Goal: Transaction & Acquisition: Book appointment/travel/reservation

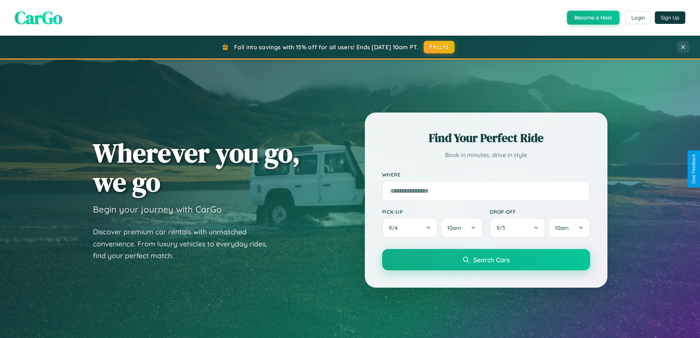
scroll to position [22, 0]
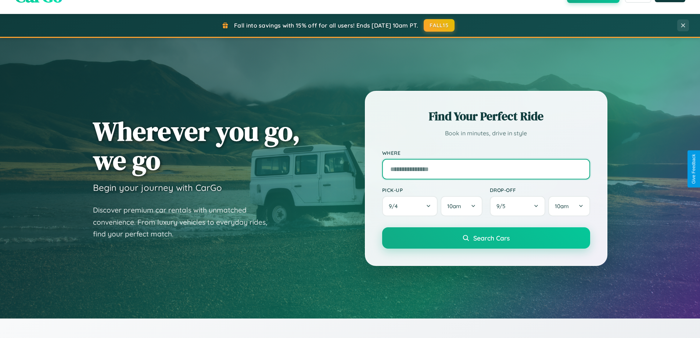
click at [486, 169] on input "text" at bounding box center [486, 169] width 208 height 21
type input "**********"
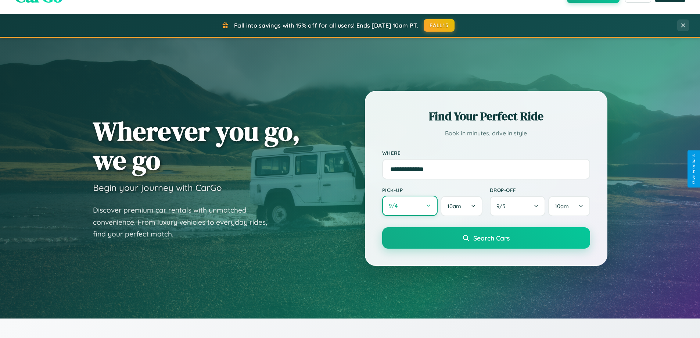
click at [410, 206] on button "9 / 4" at bounding box center [410, 206] width 56 height 20
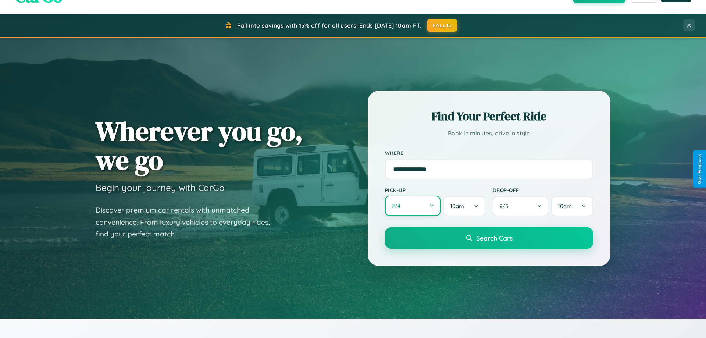
select select "*"
select select "****"
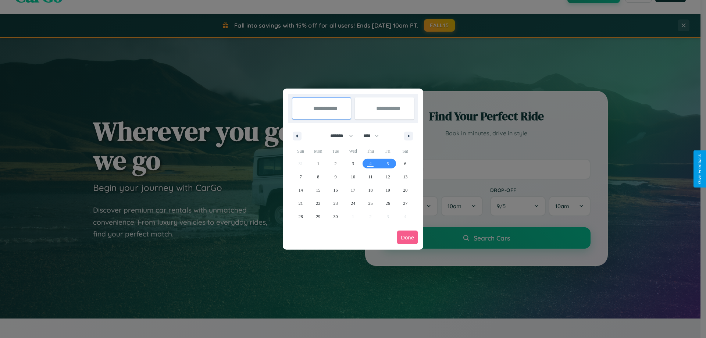
click at [338, 136] on select "******* ******** ***** ***** *** **** **** ****** ********* ******* ******** **…" at bounding box center [340, 136] width 31 height 12
select select "**"
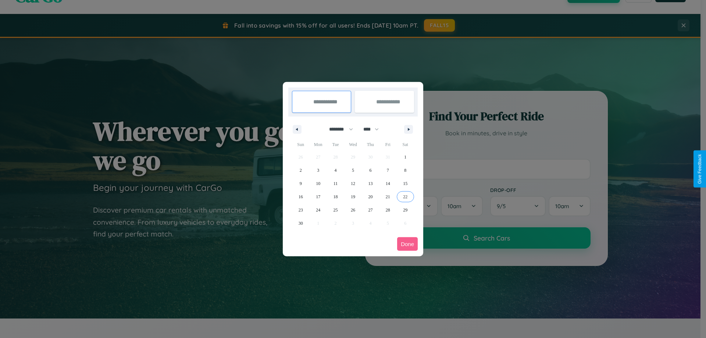
click at [405, 196] on span "22" at bounding box center [405, 196] width 4 height 13
type input "**********"
click at [387, 210] on span "28" at bounding box center [388, 209] width 4 height 13
type input "**********"
click at [407, 244] on button "Done" at bounding box center [407, 244] width 21 height 14
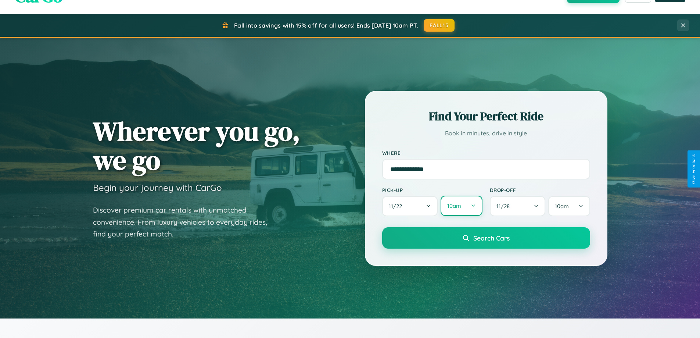
click at [461, 206] on button "10am" at bounding box center [462, 206] width 42 height 20
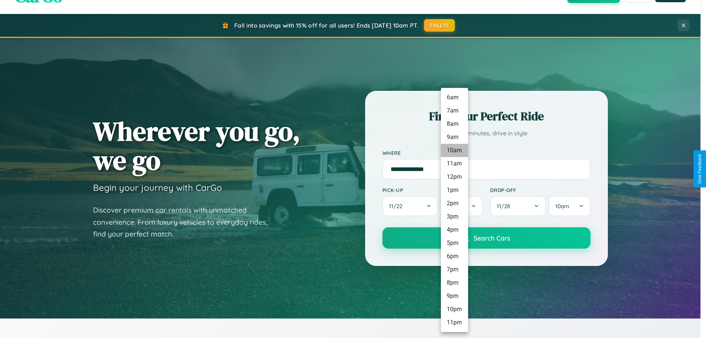
click at [454, 150] on li "10am" at bounding box center [454, 150] width 27 height 13
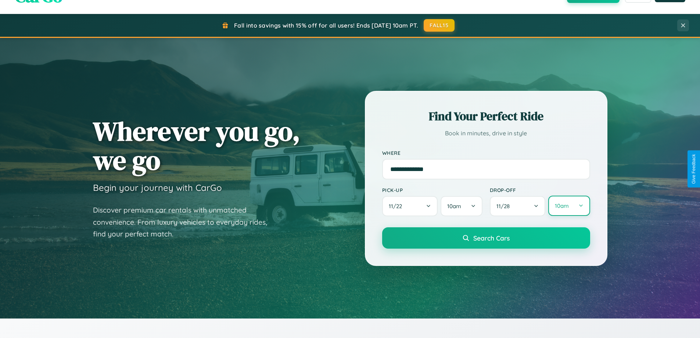
click at [569, 206] on button "10am" at bounding box center [569, 206] width 42 height 20
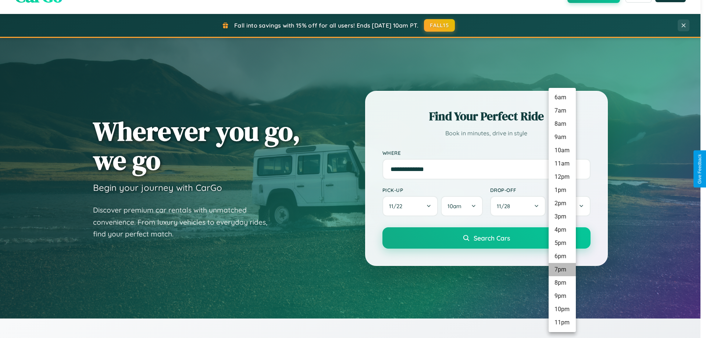
click at [562, 269] on li "7pm" at bounding box center [561, 269] width 27 height 13
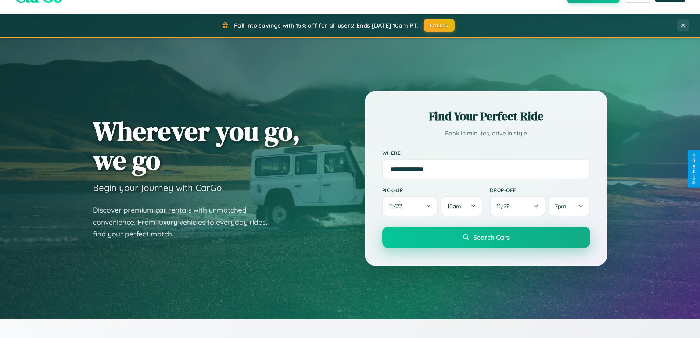
click at [486, 237] on span "Search Cars" at bounding box center [491, 237] width 36 height 8
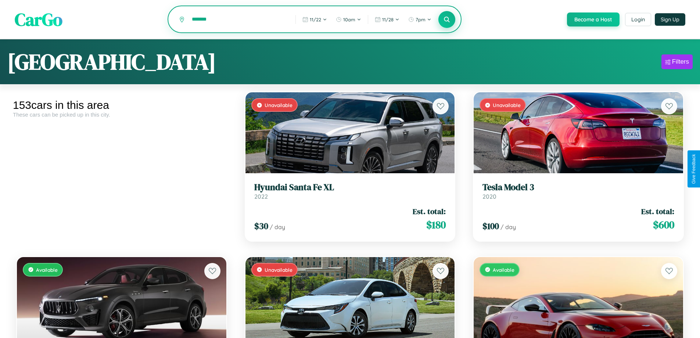
type input "*******"
click at [447, 20] on icon at bounding box center [447, 19] width 7 height 7
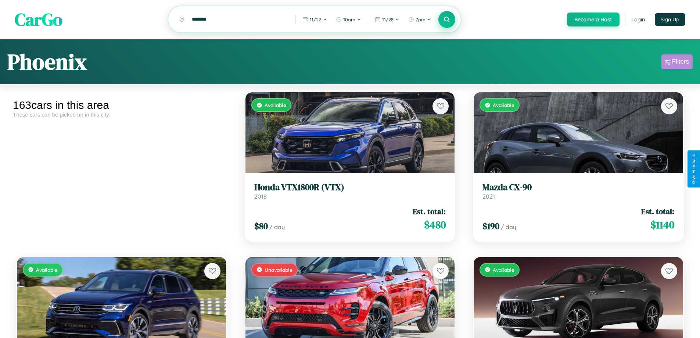
click at [677, 63] on div "Filters" at bounding box center [680, 61] width 17 height 7
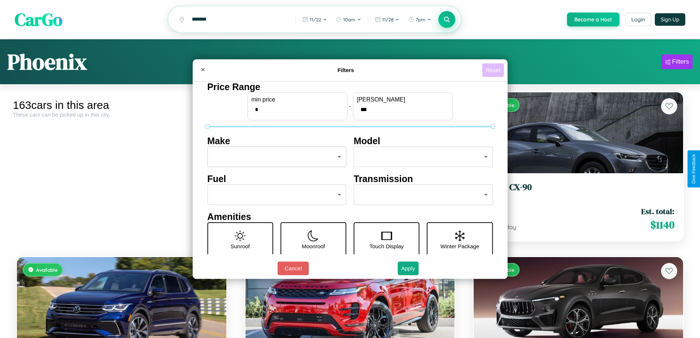
click at [494, 70] on button "Reset" at bounding box center [493, 70] width 22 height 14
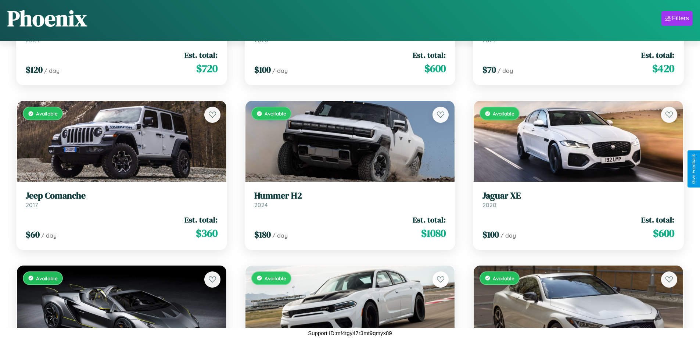
scroll to position [3395, 0]
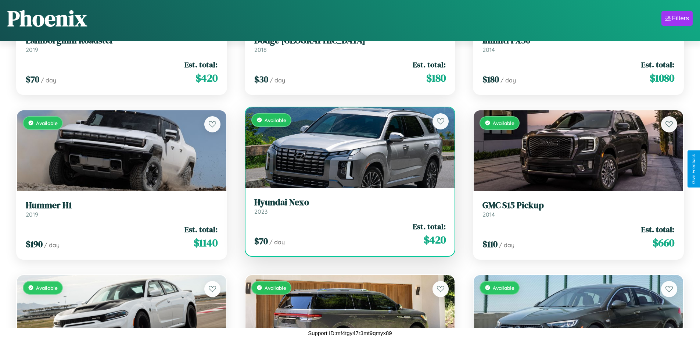
click at [347, 209] on link "Hyundai Nexo 2023" at bounding box center [350, 206] width 192 height 18
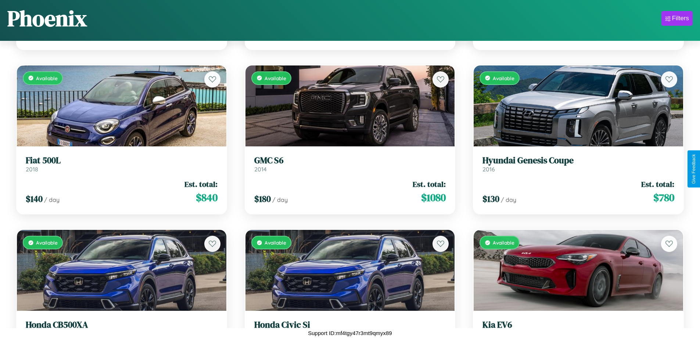
scroll to position [762, 0]
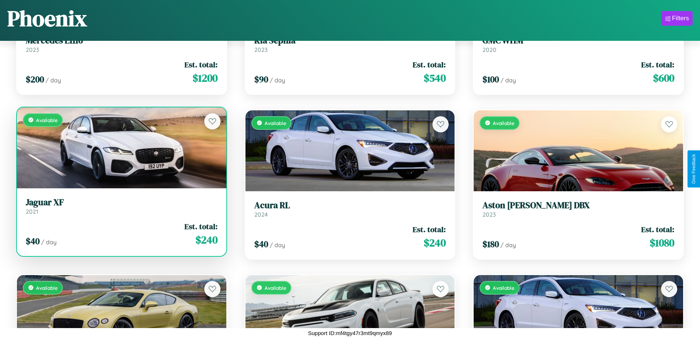
click at [121, 150] on div "Available" at bounding box center [122, 147] width 210 height 81
click at [121, 147] on div "Available" at bounding box center [122, 147] width 210 height 81
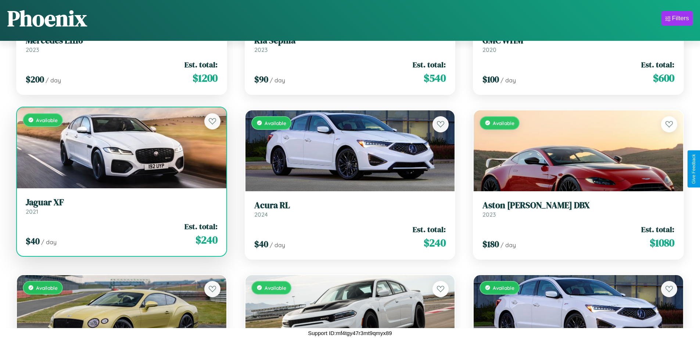
click at [121, 147] on div "Available" at bounding box center [122, 147] width 210 height 81
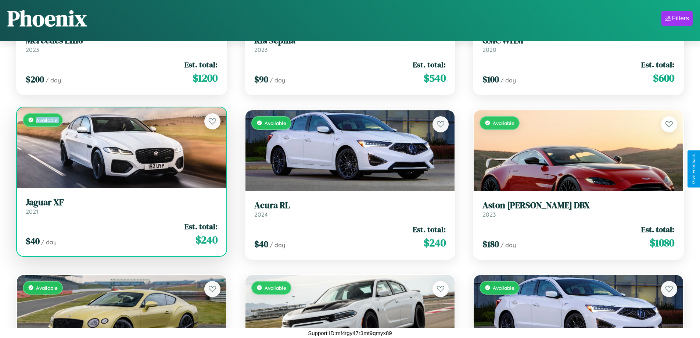
click at [121, 147] on div "Available" at bounding box center [122, 147] width 210 height 81
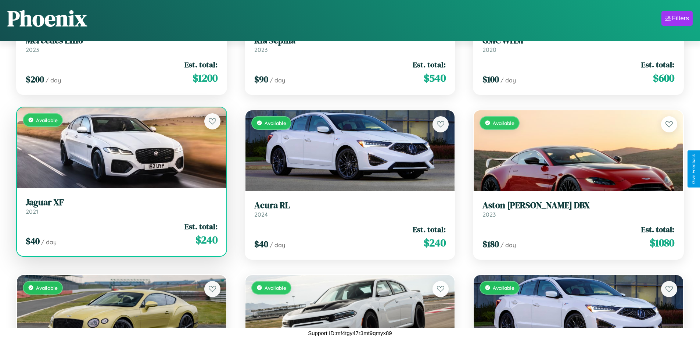
click at [121, 147] on div "Available" at bounding box center [122, 147] width 210 height 81
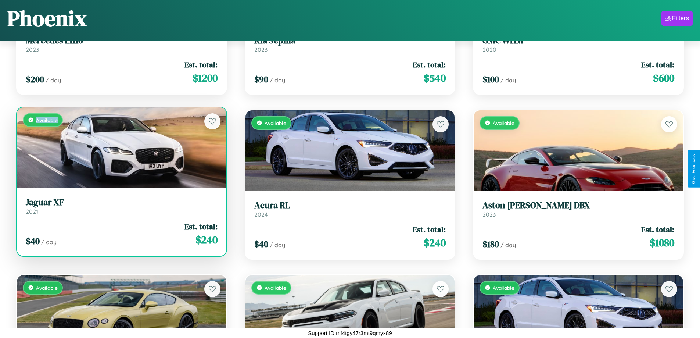
click at [121, 147] on div "Available" at bounding box center [122, 147] width 210 height 81
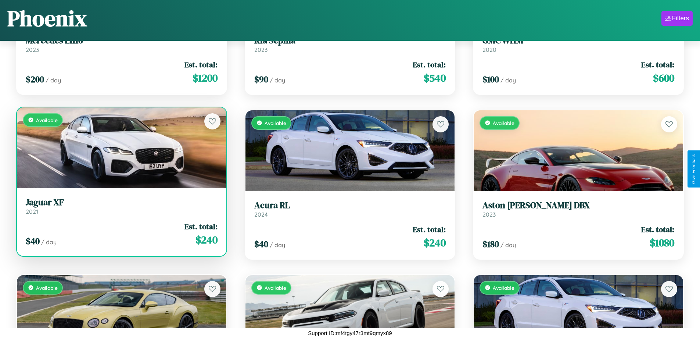
click at [121, 206] on h3 "Jaguar XF" at bounding box center [122, 202] width 192 height 11
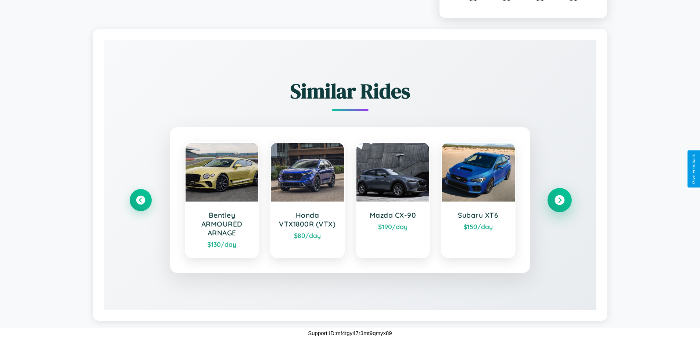
click at [559, 200] on icon at bounding box center [560, 200] width 10 height 10
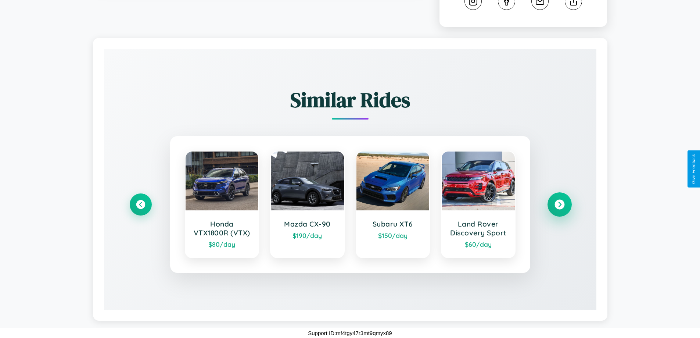
click at [559, 204] on icon at bounding box center [560, 205] width 10 height 10
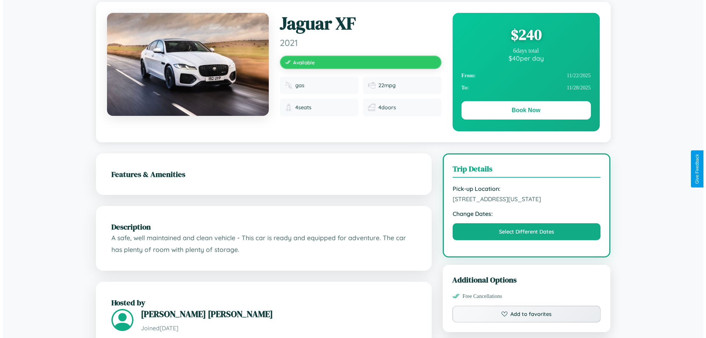
scroll to position [0, 0]
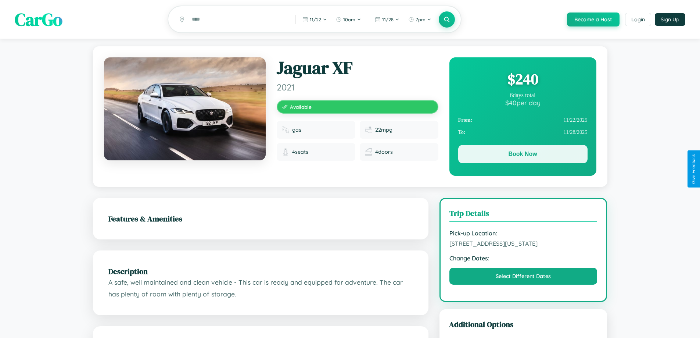
click at [523, 155] on button "Book Now" at bounding box center [522, 154] width 129 height 18
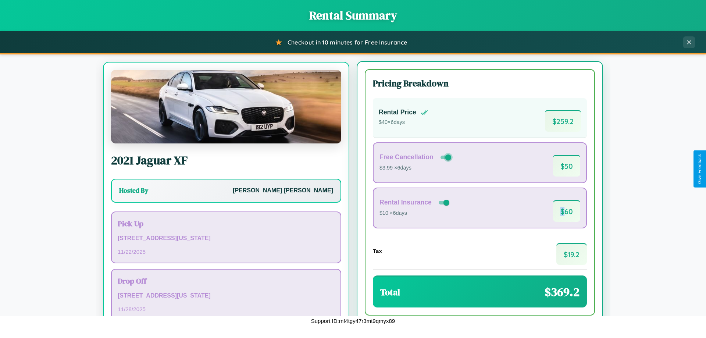
scroll to position [34, 0]
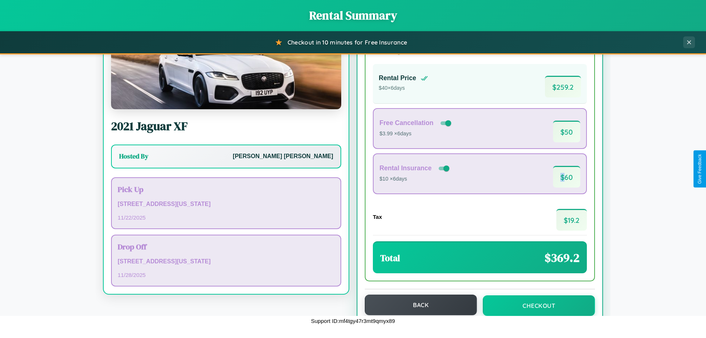
click at [417, 305] on button "Back" at bounding box center [421, 304] width 112 height 21
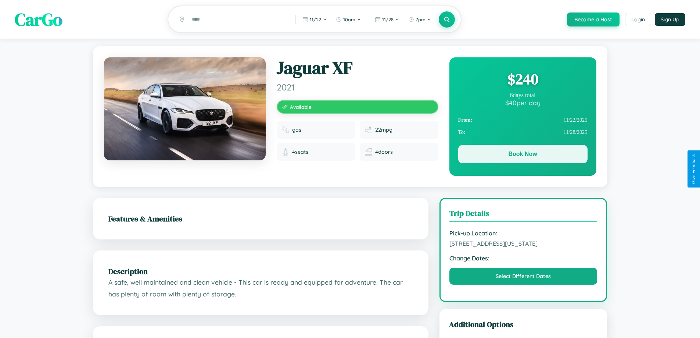
click at [523, 155] on button "Book Now" at bounding box center [522, 154] width 129 height 18
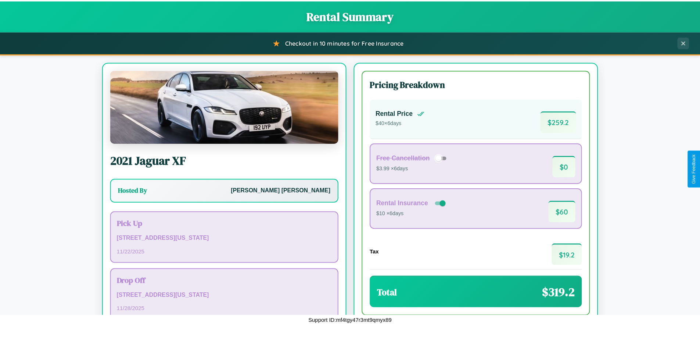
scroll to position [50, 0]
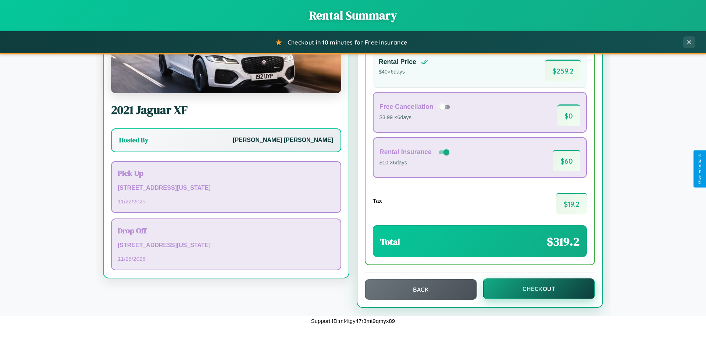
click at [534, 289] on button "Checkout" at bounding box center [539, 288] width 112 height 21
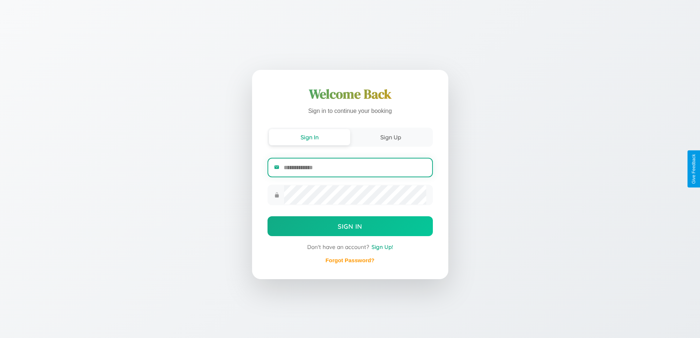
click at [355, 168] on input "email" at bounding box center [355, 167] width 142 height 18
type input "**********"
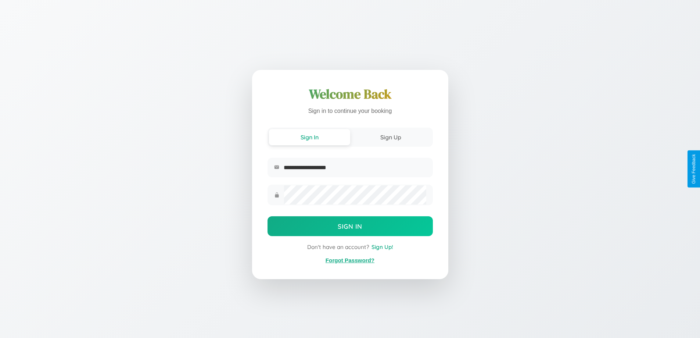
click at [350, 260] on link "Forgot Password?" at bounding box center [350, 260] width 49 height 6
